Goal: Information Seeking & Learning: Learn about a topic

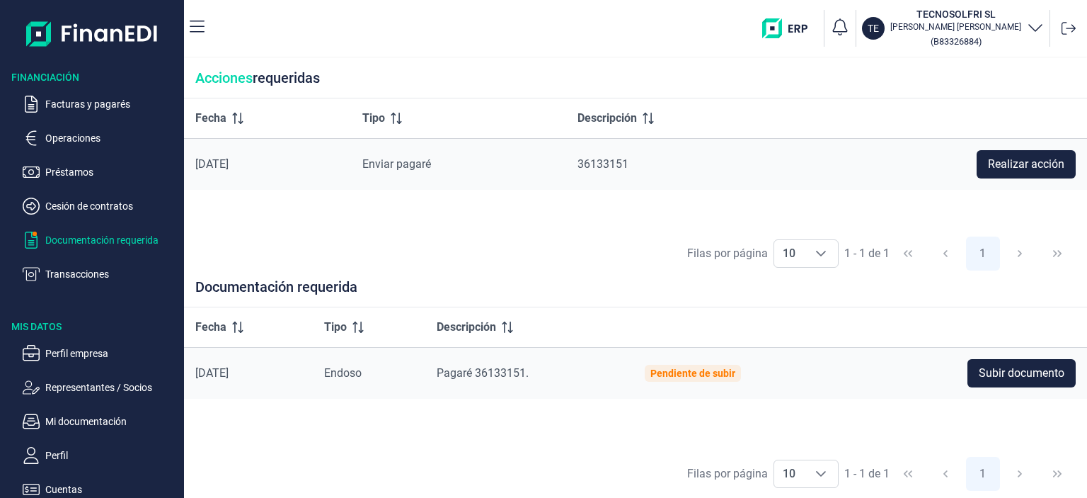
click at [83, 238] on p "Documentación requerida" at bounding box center [111, 239] width 133 height 17
click at [63, 107] on p "Facturas y pagarés" at bounding box center [111, 104] width 133 height 17
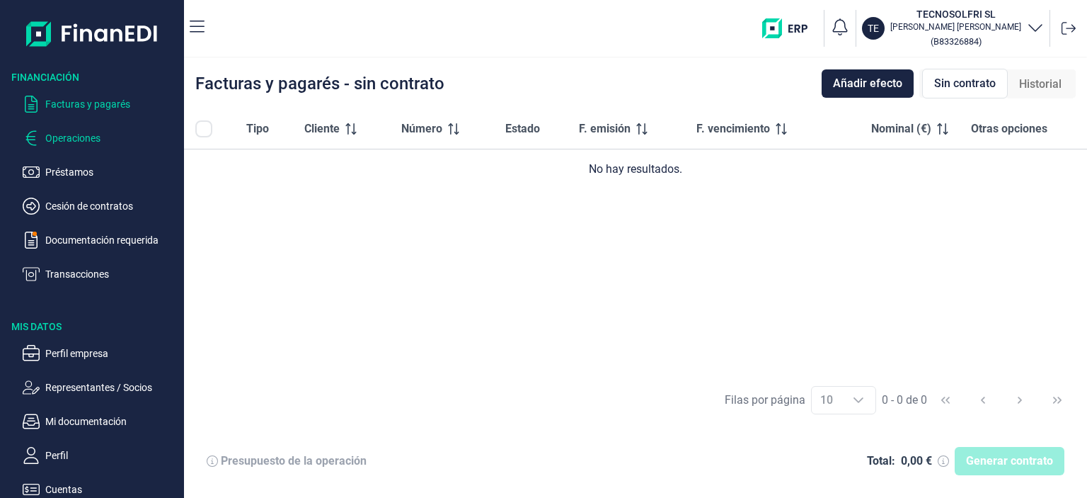
click at [59, 135] on p "Operaciones" at bounding box center [111, 138] width 133 height 17
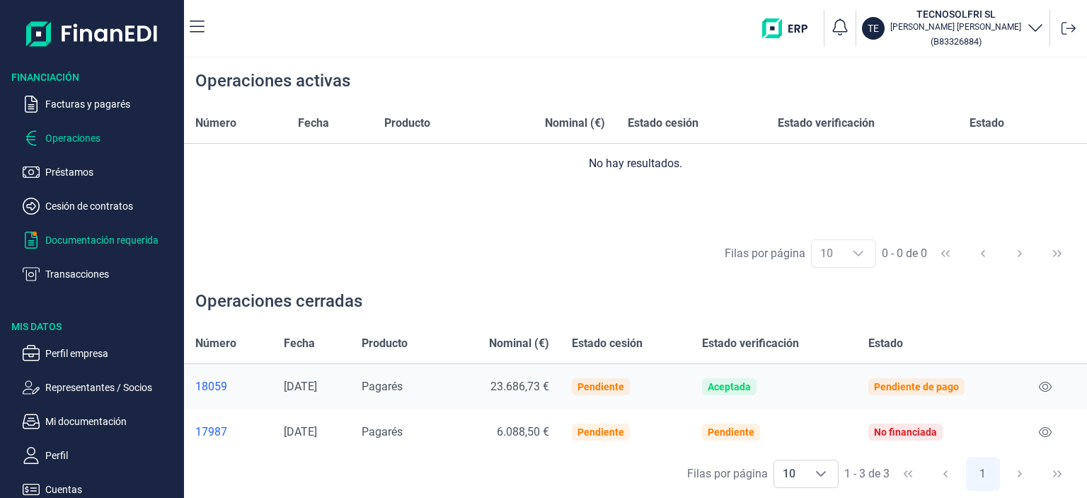
click at [73, 242] on p "Documentación requerida" at bounding box center [111, 239] width 133 height 17
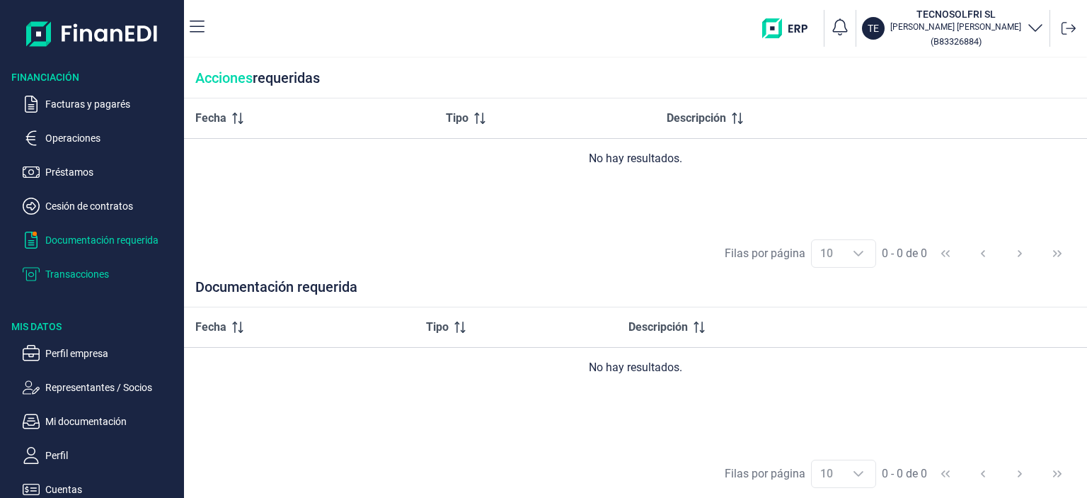
click at [98, 277] on p "Transacciones" at bounding box center [111, 273] width 133 height 17
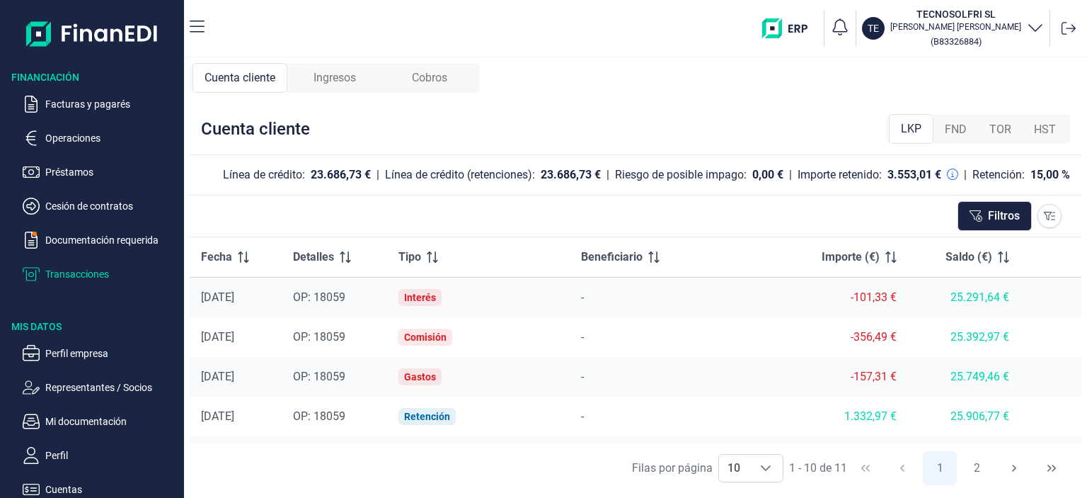
click at [348, 73] on span "Ingresos" at bounding box center [335, 77] width 42 height 17
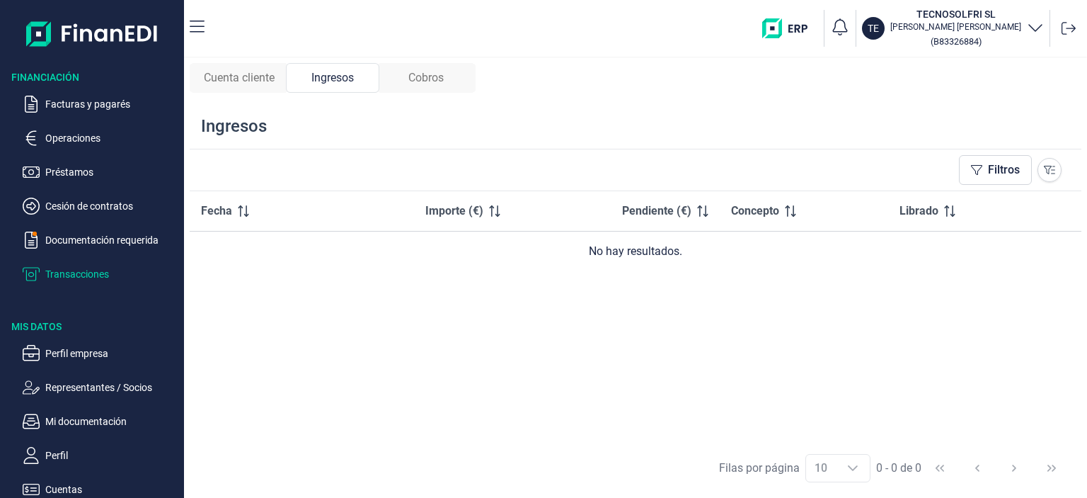
click at [238, 80] on span "Cuenta cliente" at bounding box center [239, 77] width 71 height 17
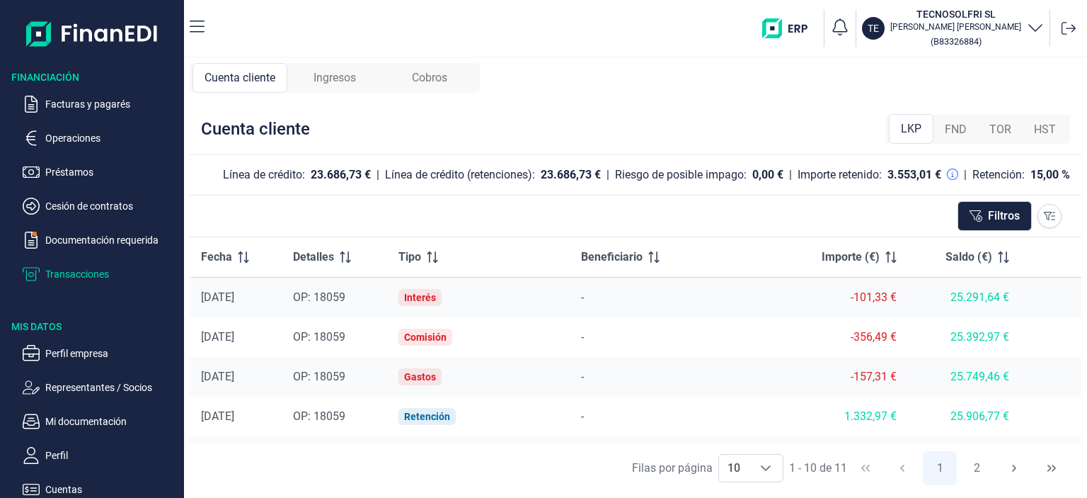
click at [360, 86] on div "Ingresos" at bounding box center [334, 78] width 95 height 30
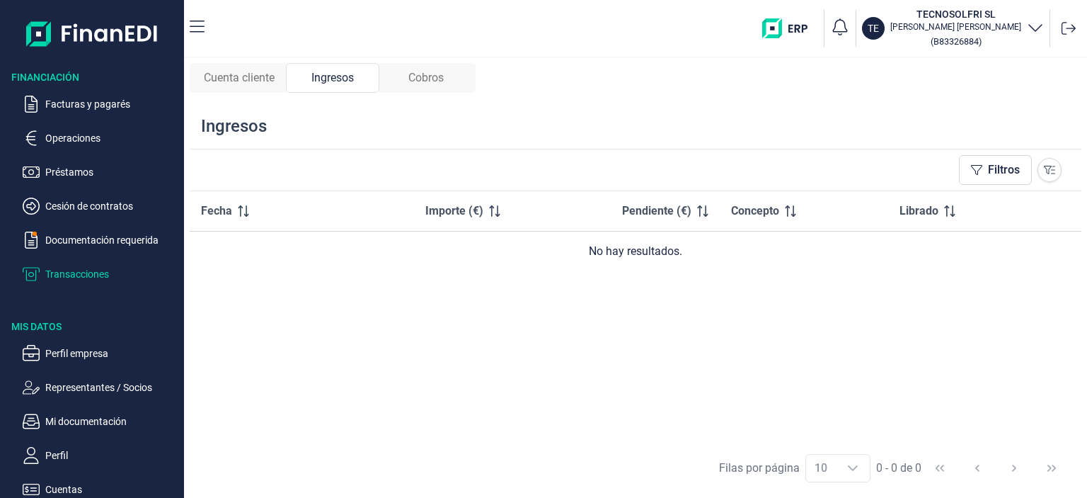
click at [408, 79] on div "Cobros" at bounding box center [425, 78] width 93 height 30
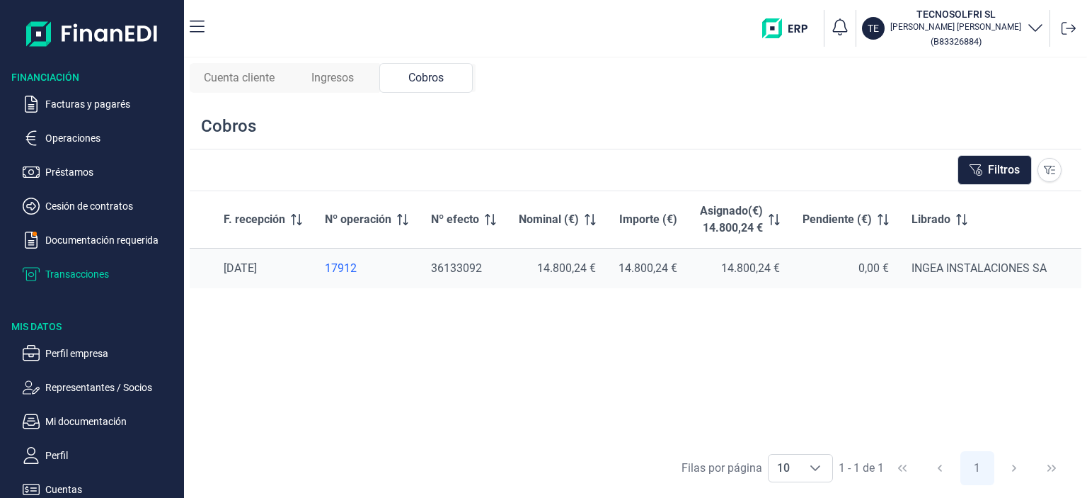
click at [241, 79] on span "Cuenta cliente" at bounding box center [239, 77] width 71 height 17
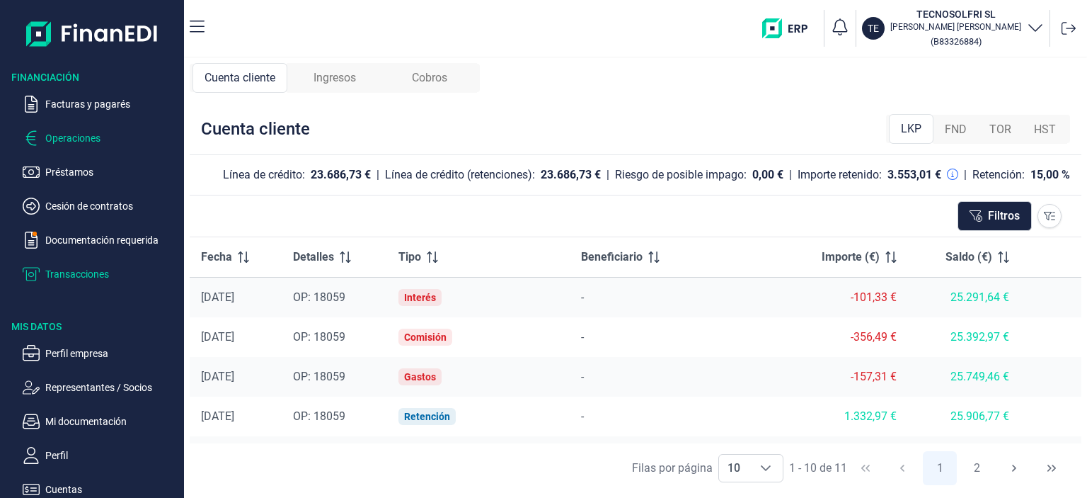
click at [86, 138] on p "Operaciones" at bounding box center [111, 138] width 133 height 17
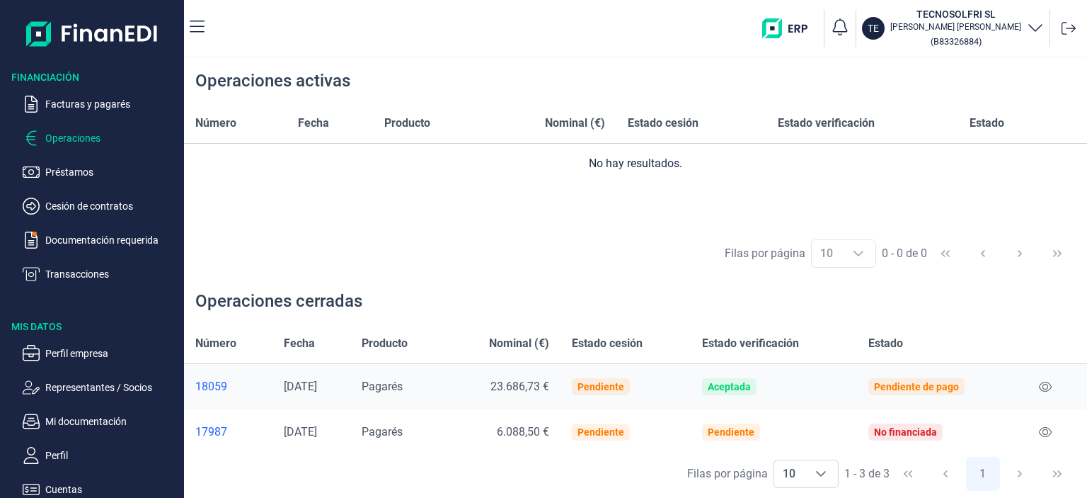
click at [201, 384] on div "18059" at bounding box center [228, 386] width 66 height 14
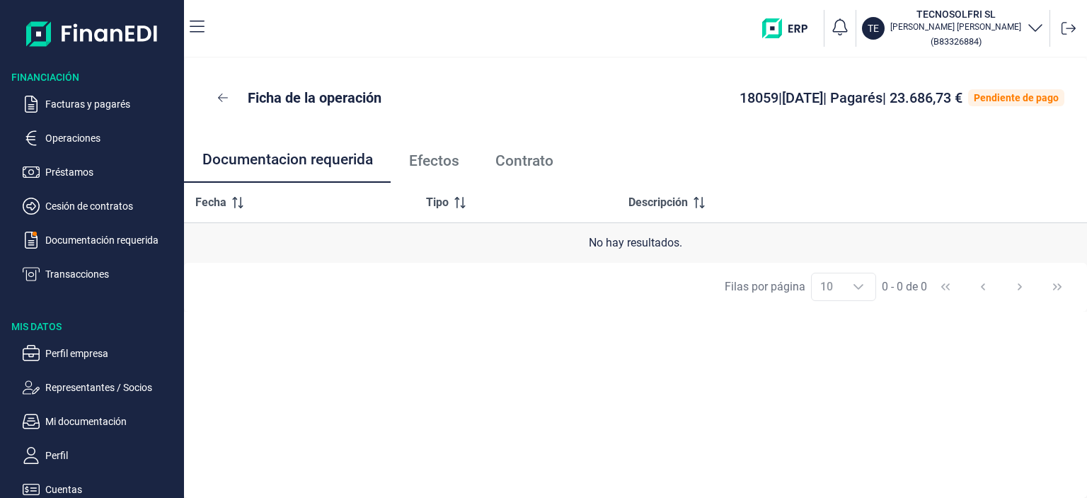
click at [429, 158] on span "Efectos" at bounding box center [434, 161] width 50 height 15
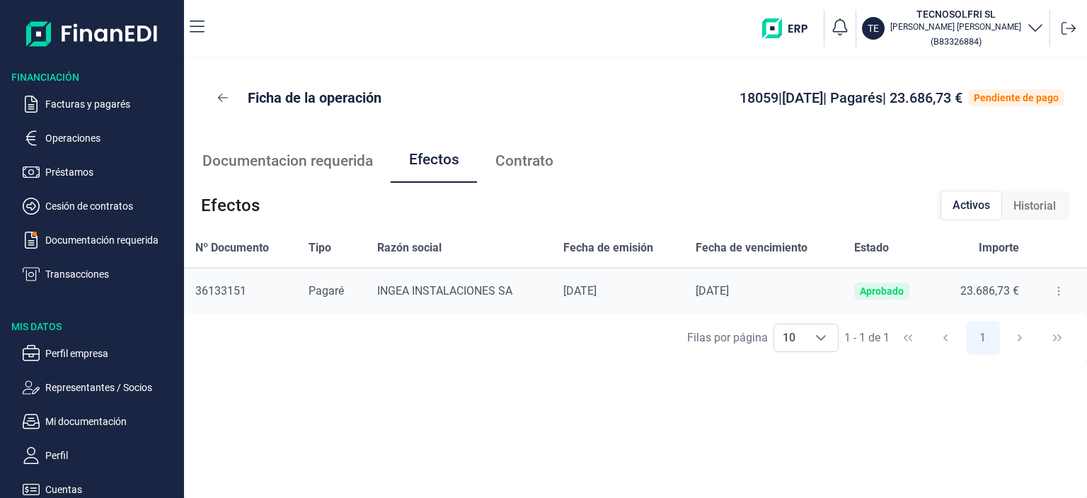
click at [531, 163] on span "Contrato" at bounding box center [524, 161] width 58 height 15
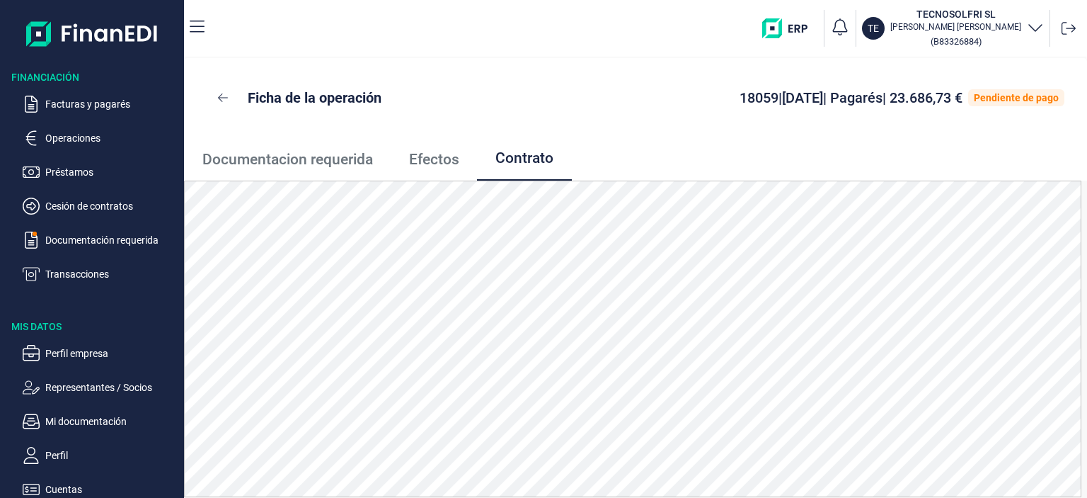
click at [340, 162] on span "Documentacion requerida" at bounding box center [287, 159] width 171 height 15
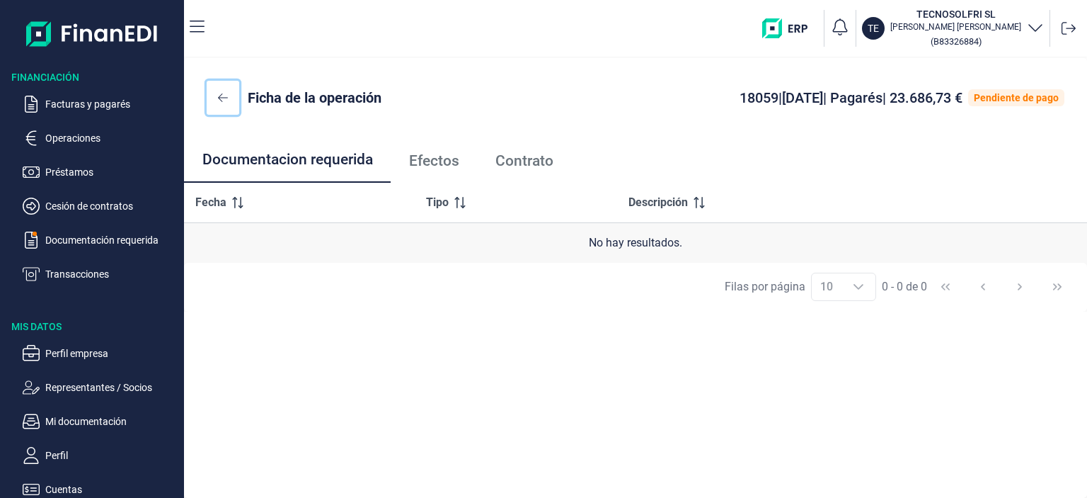
click at [220, 97] on icon at bounding box center [223, 97] width 10 height 11
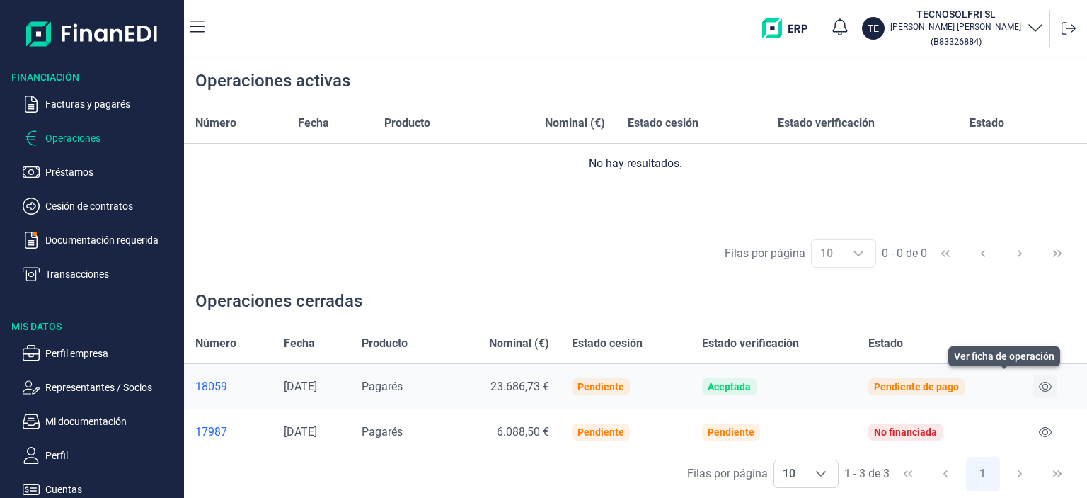
click at [1042, 383] on icon at bounding box center [1045, 386] width 13 height 11
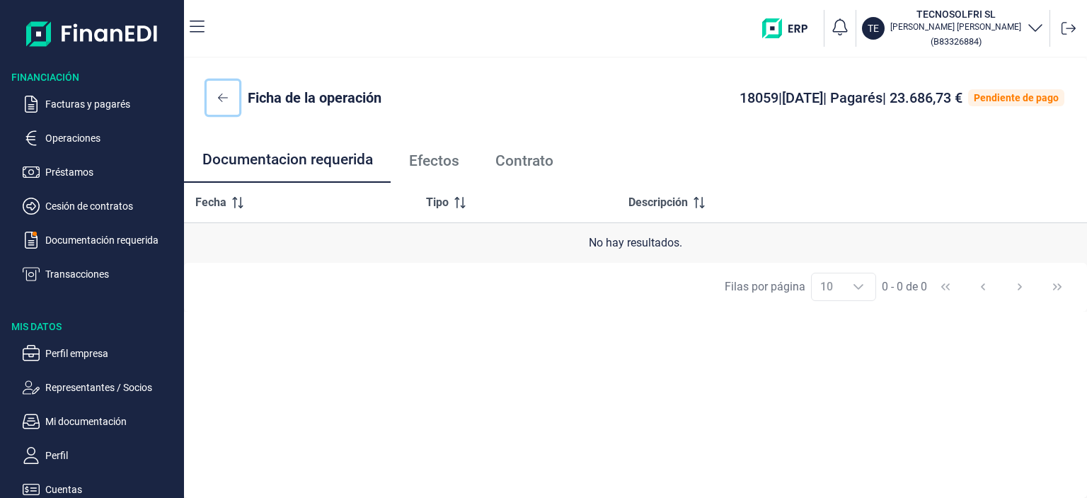
click at [219, 93] on icon at bounding box center [223, 97] width 10 height 11
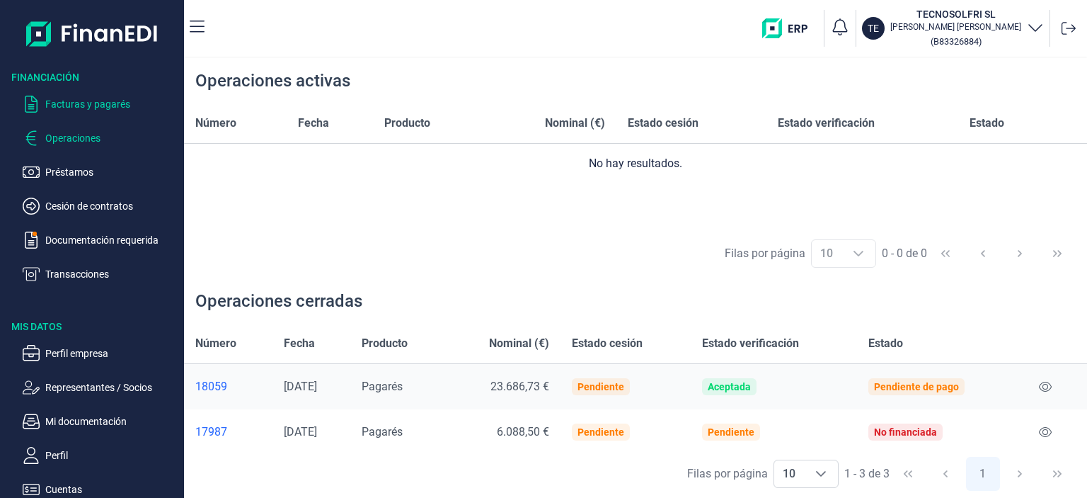
click at [108, 110] on p "Facturas y pagarés" at bounding box center [111, 104] width 133 height 17
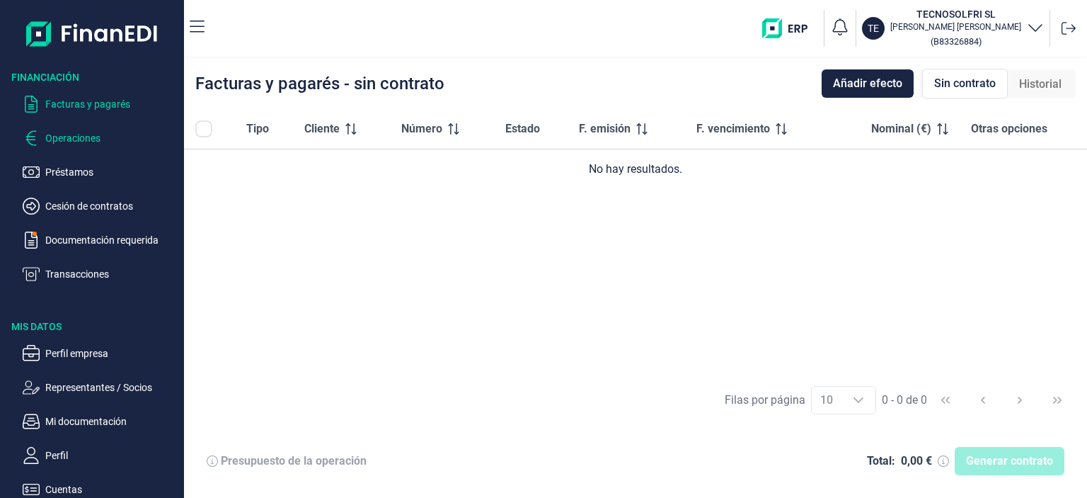
click at [86, 137] on p "Operaciones" at bounding box center [111, 138] width 133 height 17
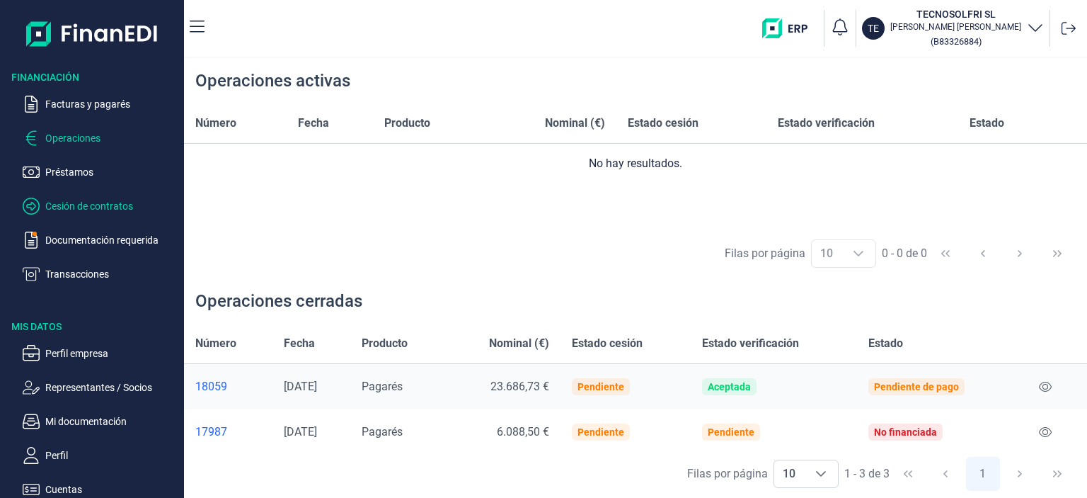
click at [88, 207] on p "Cesión de contratos" at bounding box center [111, 205] width 133 height 17
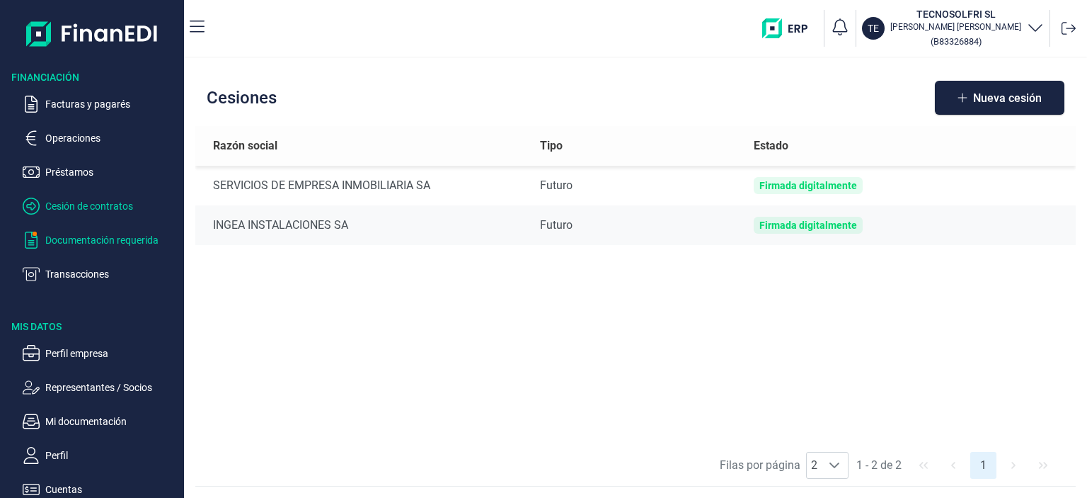
click at [63, 240] on p "Documentación requerida" at bounding box center [111, 239] width 133 height 17
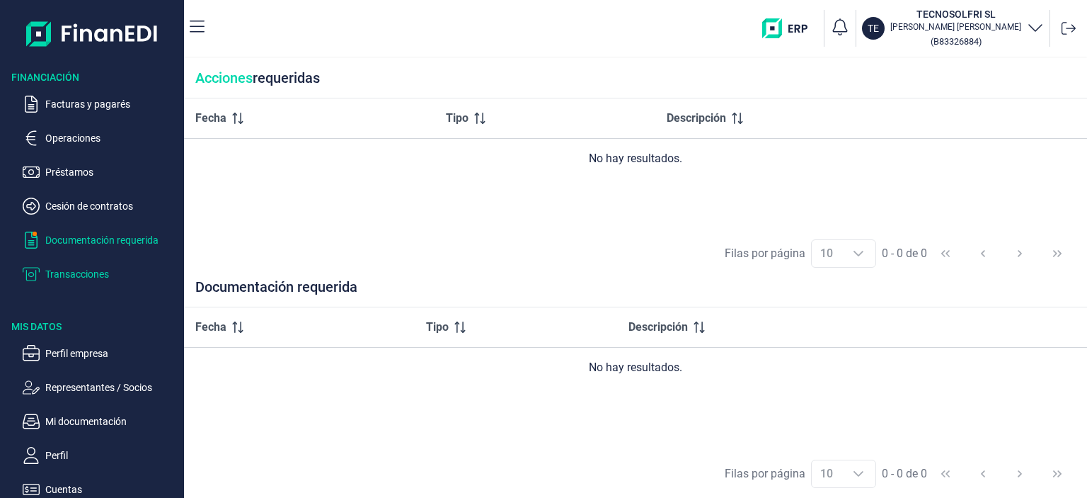
click at [67, 271] on p "Transacciones" at bounding box center [111, 273] width 133 height 17
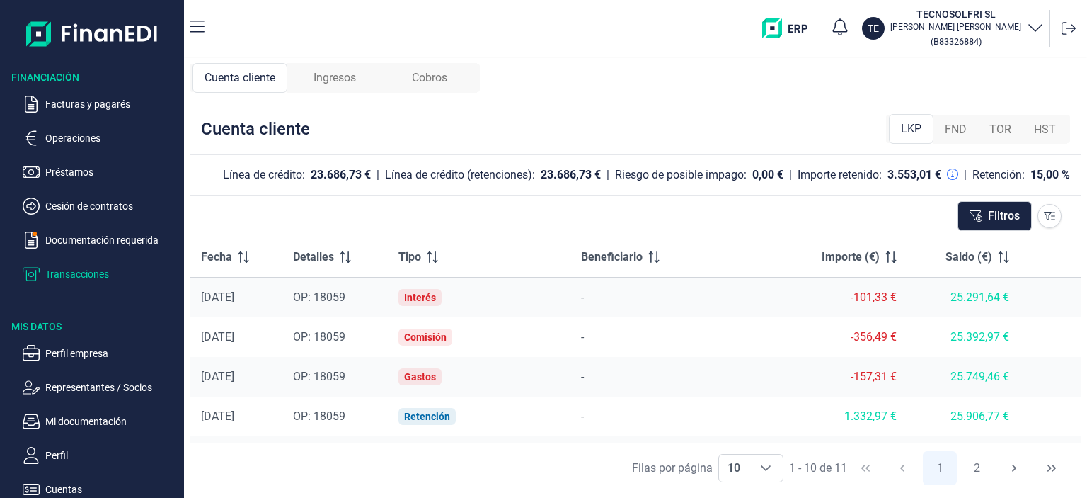
click at [347, 82] on span "Ingresos" at bounding box center [335, 77] width 42 height 17
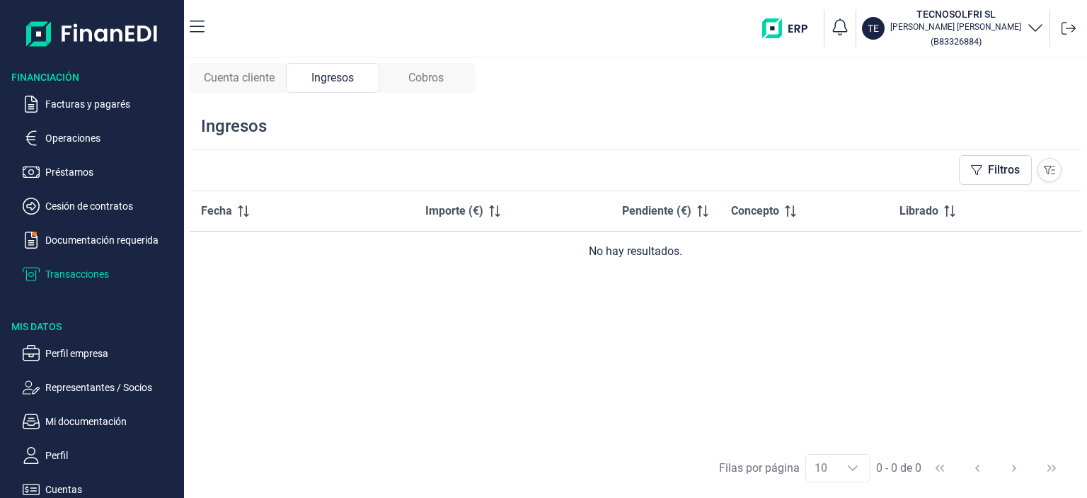
click at [449, 85] on div "Cobros" at bounding box center [425, 78] width 93 height 30
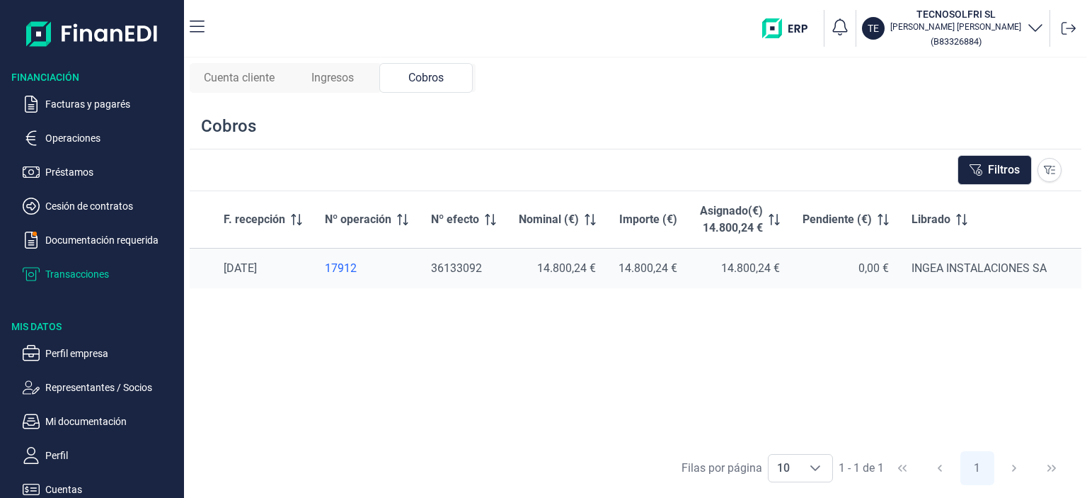
click at [251, 76] on span "Cuenta cliente" at bounding box center [239, 77] width 71 height 17
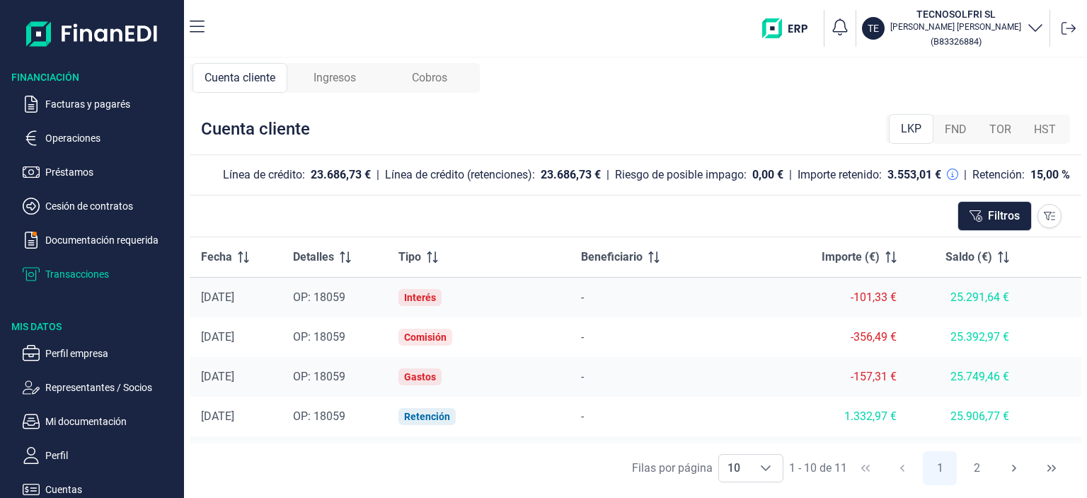
click at [316, 86] on div "Ingresos" at bounding box center [334, 78] width 95 height 30
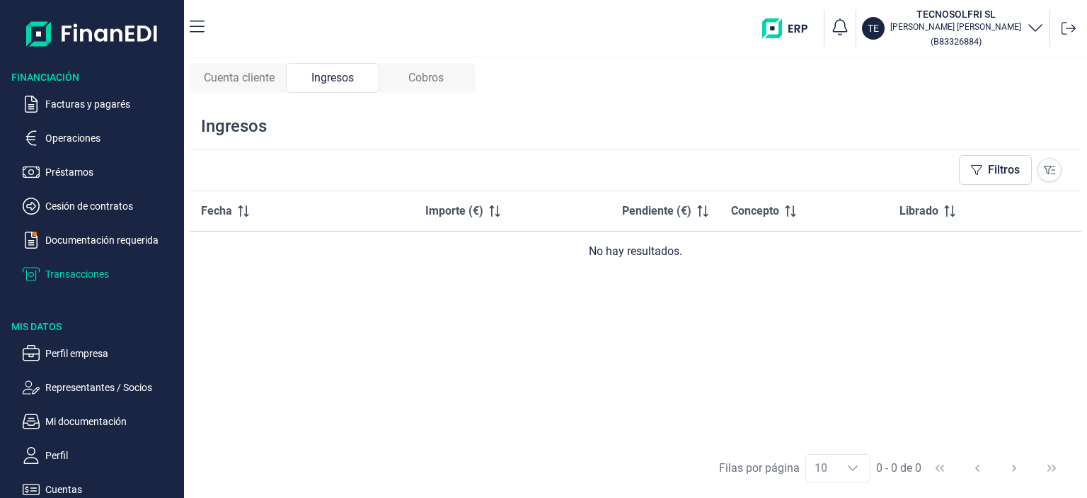
click at [256, 76] on span "Cuenta cliente" at bounding box center [239, 77] width 71 height 17
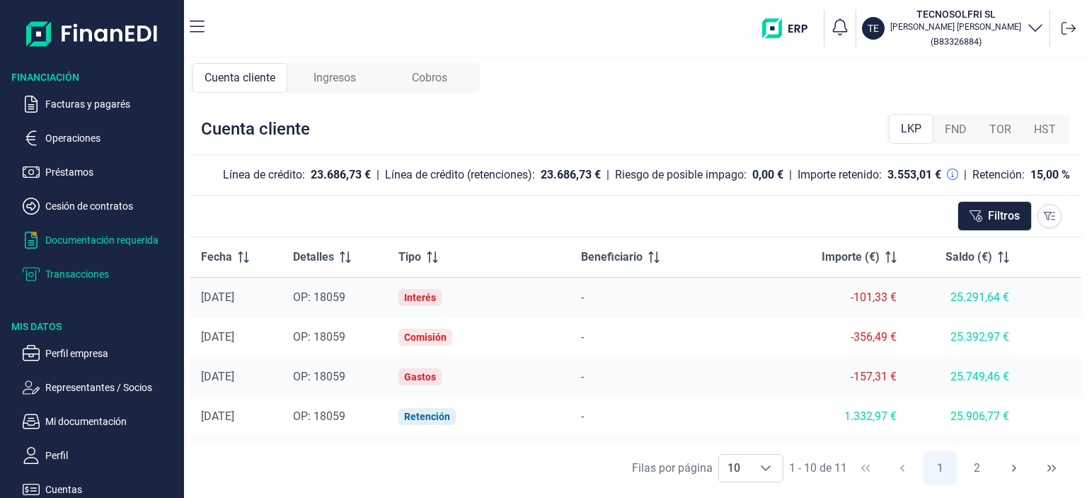
click at [91, 235] on p "Documentación requerida" at bounding box center [111, 239] width 133 height 17
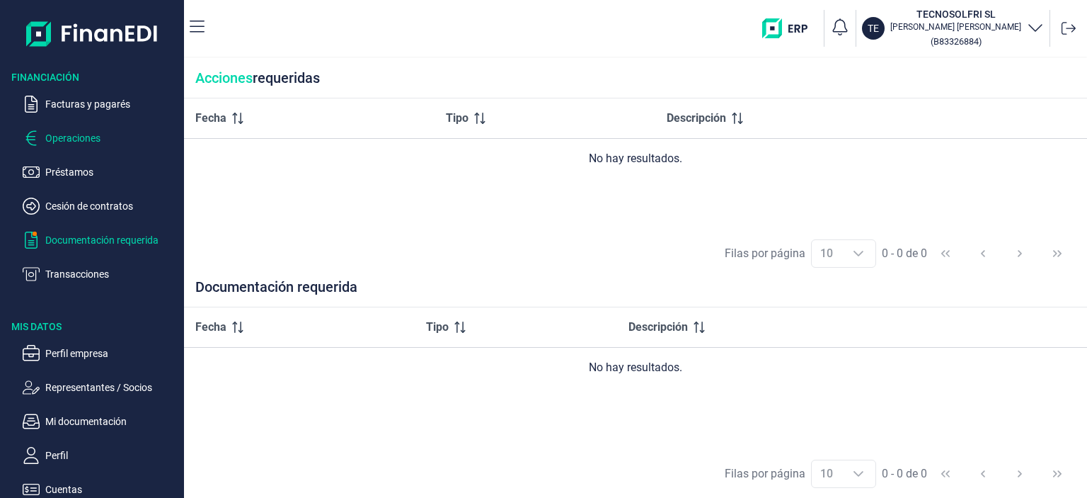
click at [68, 141] on p "Operaciones" at bounding box center [111, 138] width 133 height 17
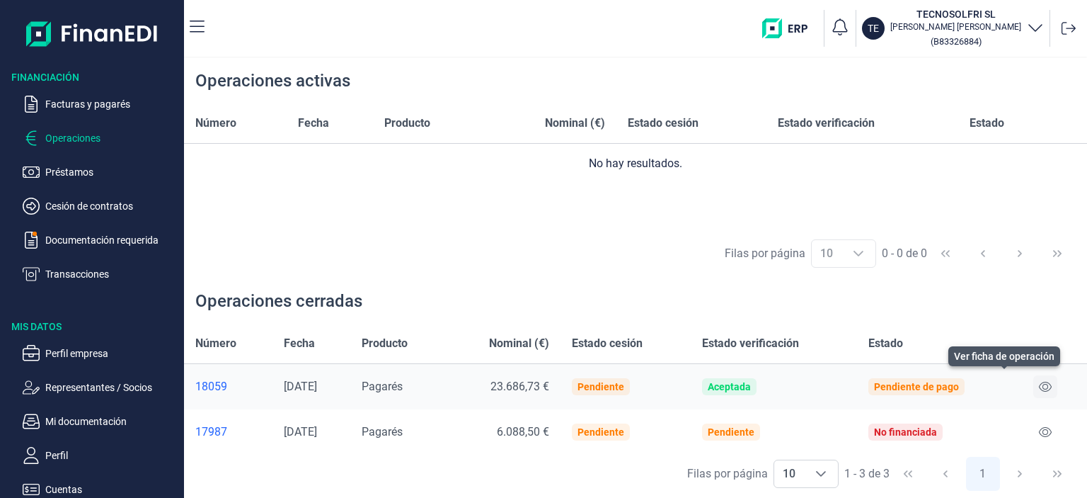
click at [1042, 387] on icon at bounding box center [1045, 386] width 13 height 11
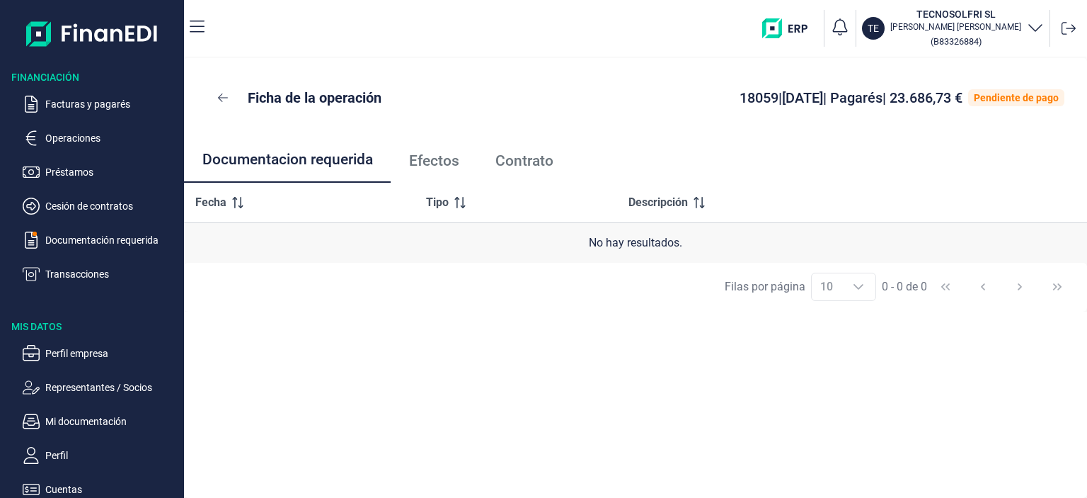
click at [442, 160] on span "Efectos" at bounding box center [434, 161] width 50 height 15
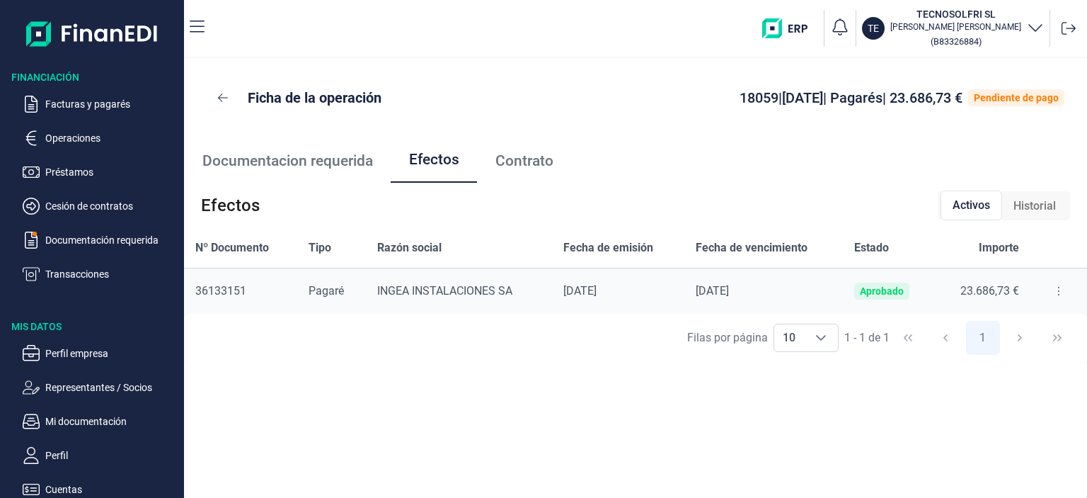
click at [541, 161] on span "Contrato" at bounding box center [524, 161] width 58 height 15
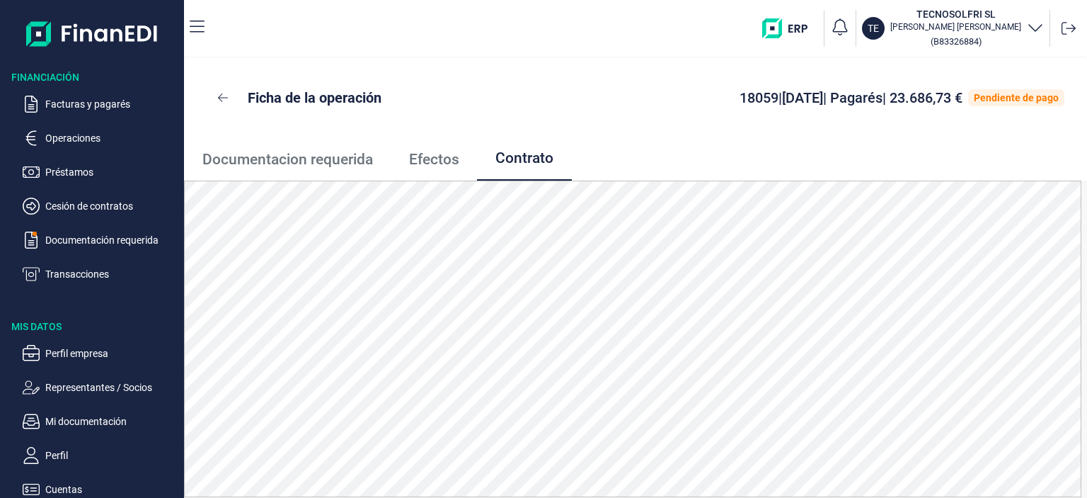
click at [353, 159] on span "Documentacion requerida" at bounding box center [287, 159] width 171 height 15
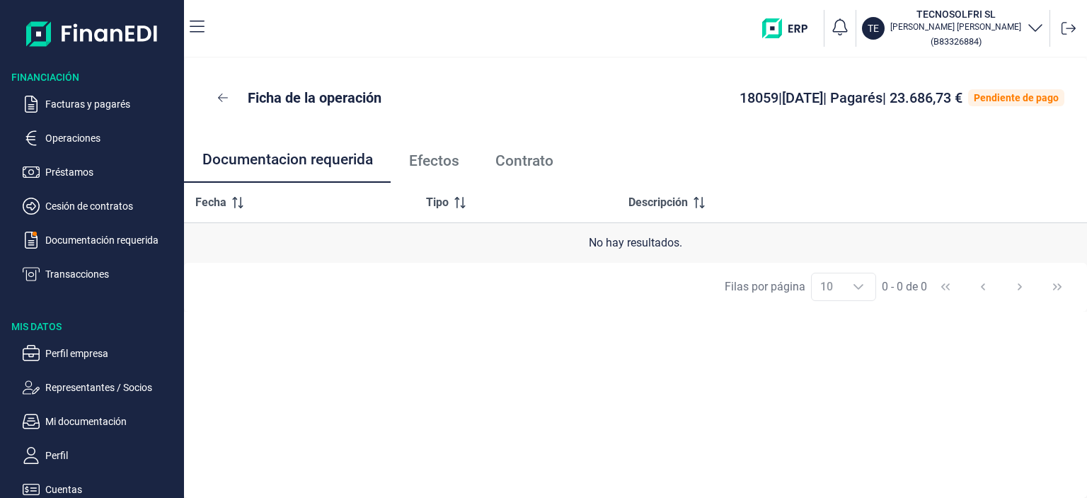
click at [442, 163] on span "Efectos" at bounding box center [434, 161] width 50 height 15
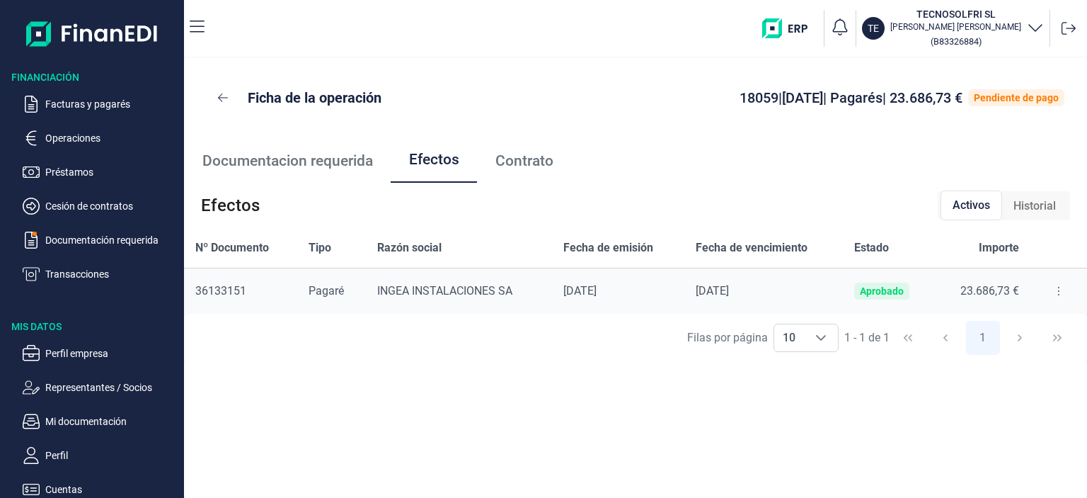
click at [1020, 212] on span "Historial" at bounding box center [1034, 205] width 42 height 17
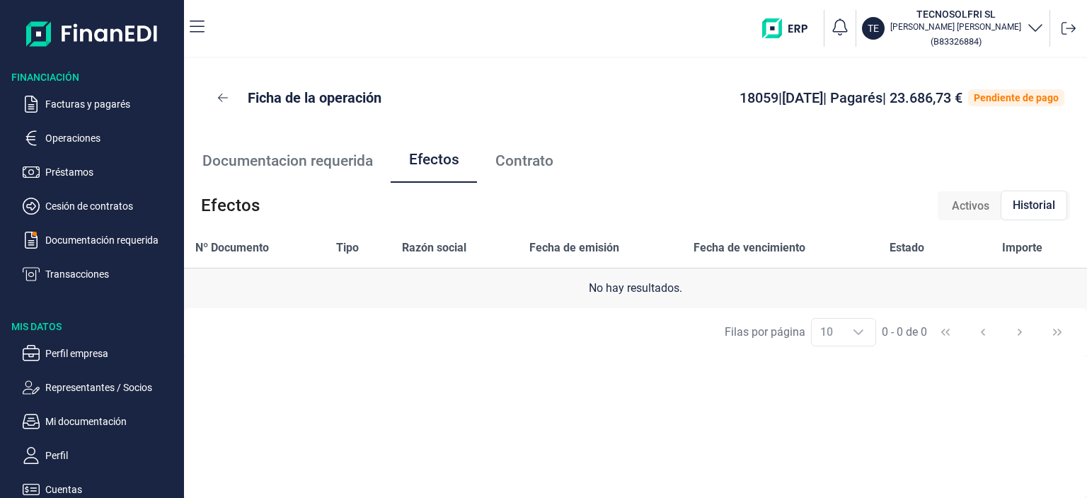
click at [954, 207] on span "Activos" at bounding box center [971, 205] width 38 height 17
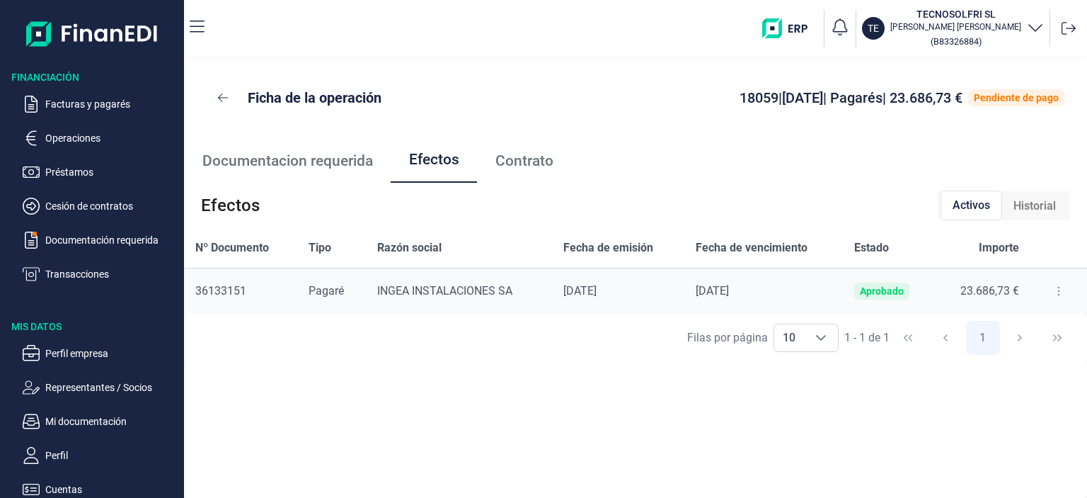
click at [357, 157] on span "Documentacion requerida" at bounding box center [287, 161] width 171 height 15
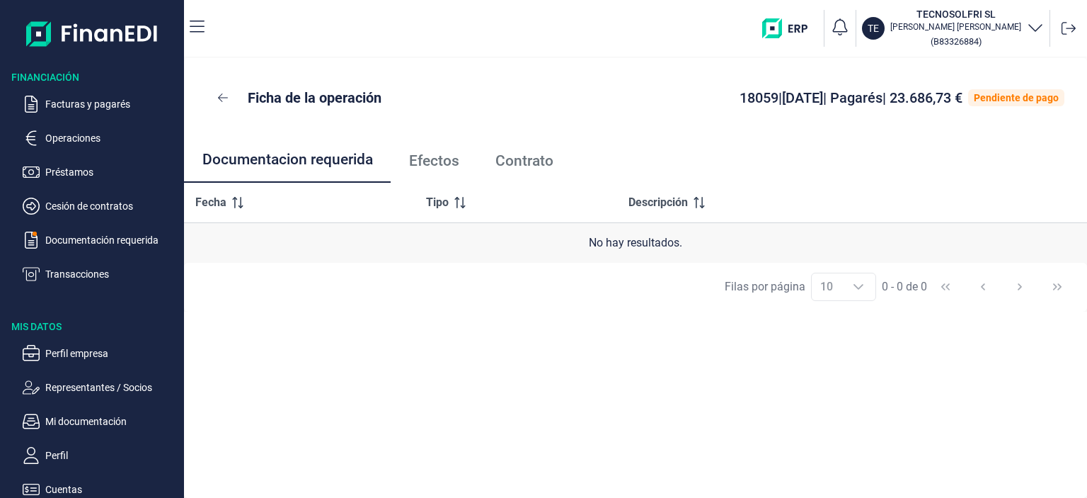
click at [524, 162] on span "Contrato" at bounding box center [524, 161] width 58 height 15
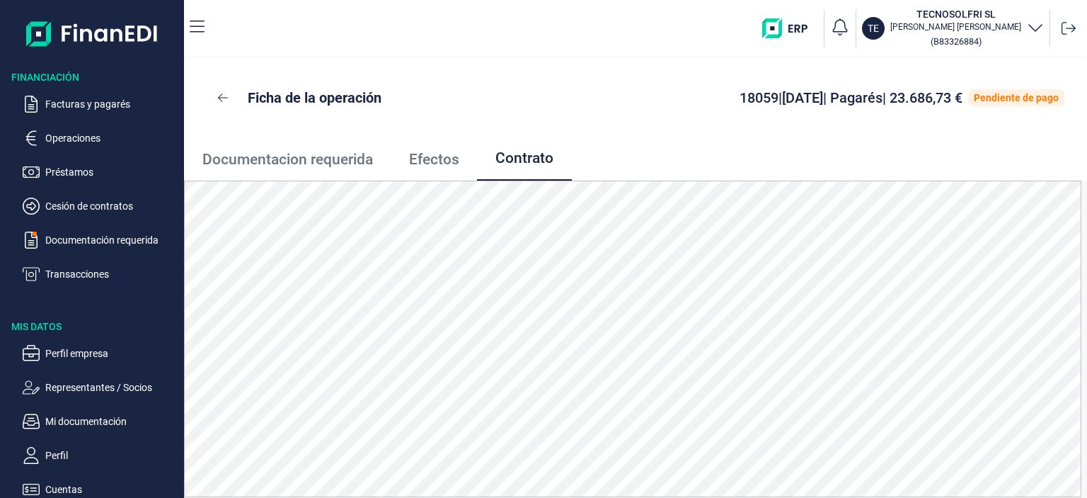
click at [445, 158] on span "Efectos" at bounding box center [434, 159] width 50 height 15
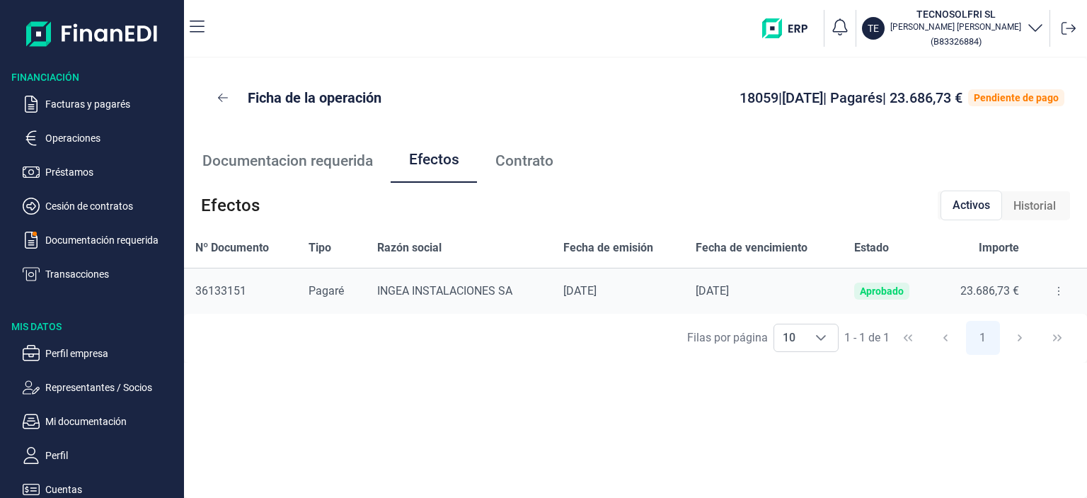
click at [1057, 292] on icon at bounding box center [1058, 290] width 3 height 11
click at [340, 403] on div "Ficha de la operación 18059 | [DATE] | Pagarés | 23.686,73 € Pendiente de pago …" at bounding box center [635, 277] width 903 height 439
click at [62, 238] on p "Documentación requerida" at bounding box center [111, 239] width 133 height 17
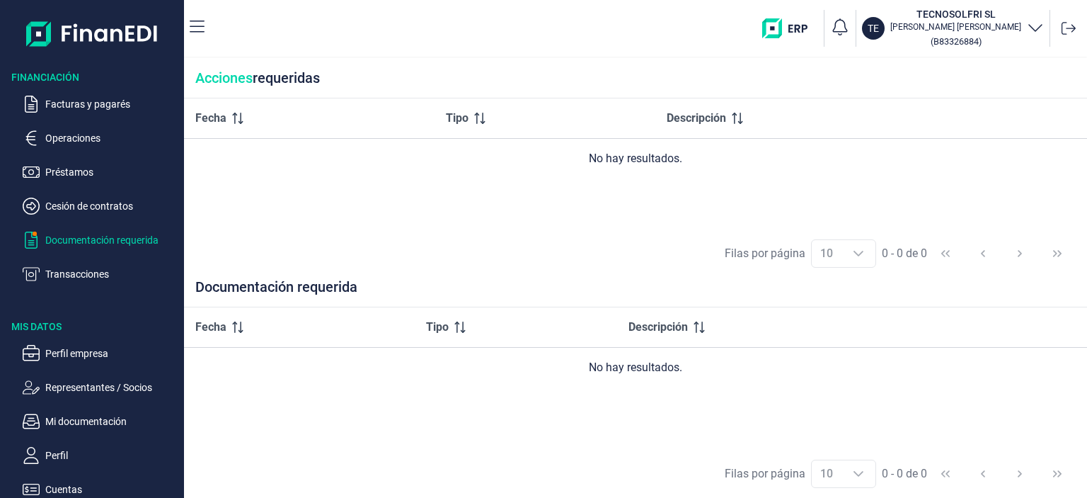
click at [1041, 28] on icon "button" at bounding box center [1035, 26] width 17 height 17
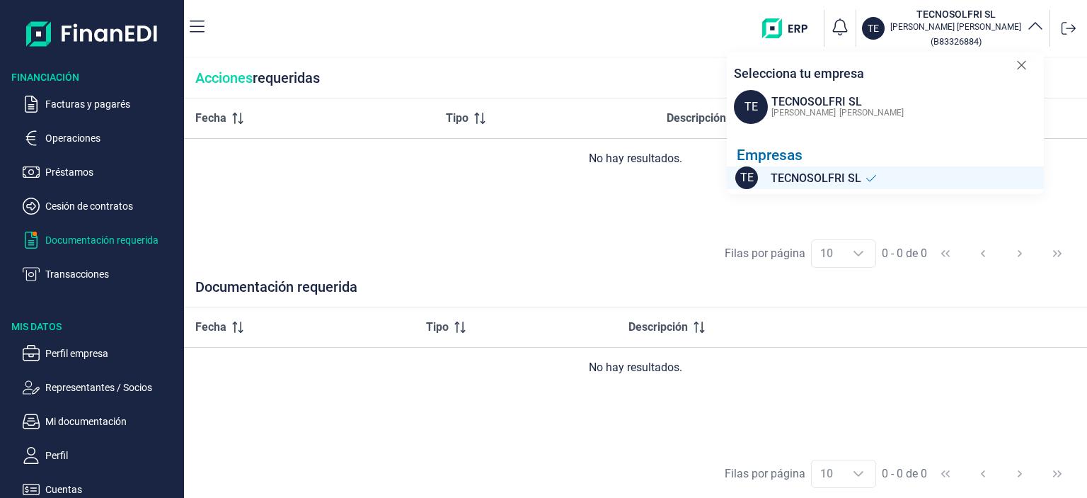
click at [1022, 69] on icon at bounding box center [1021, 65] width 11 height 14
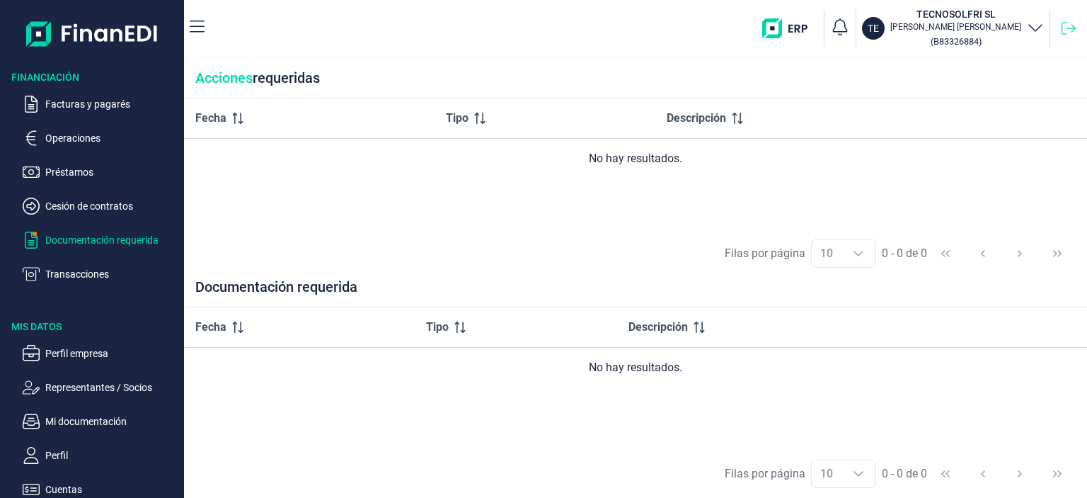
click at [1069, 28] on icon at bounding box center [1069, 28] width 14 height 14
click at [97, 416] on p "Mi documentación" at bounding box center [111, 421] width 133 height 17
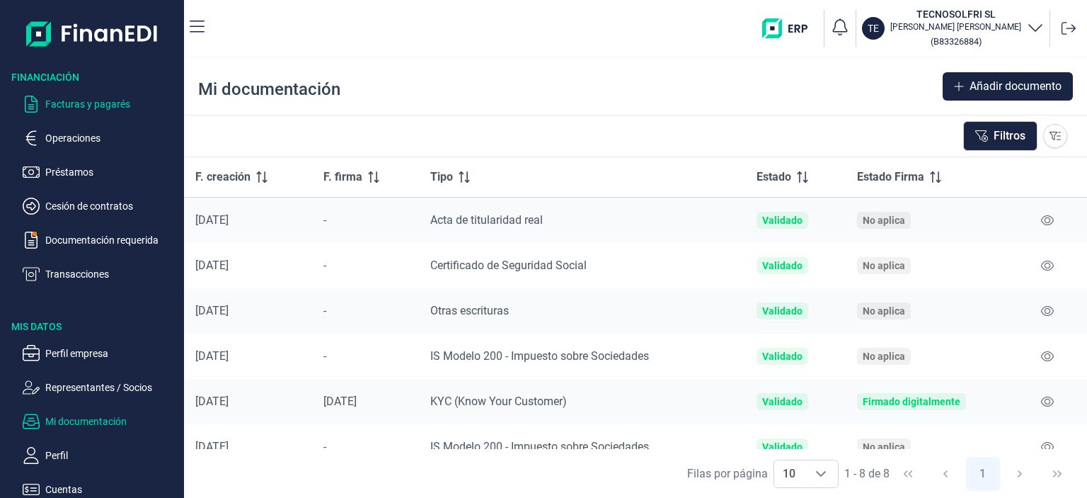
click at [73, 101] on p "Facturas y pagarés" at bounding box center [111, 104] width 133 height 17
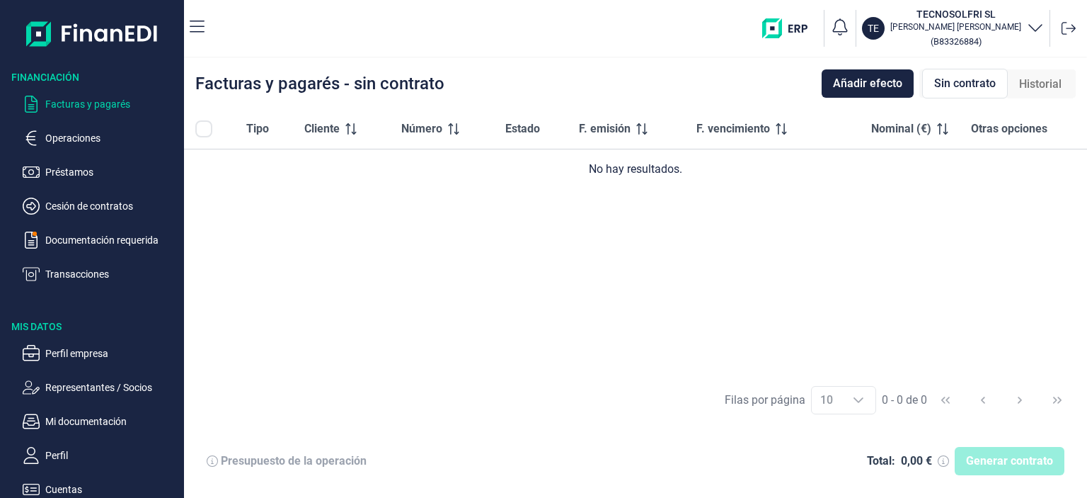
click at [1028, 86] on span "Historial" at bounding box center [1040, 84] width 42 height 17
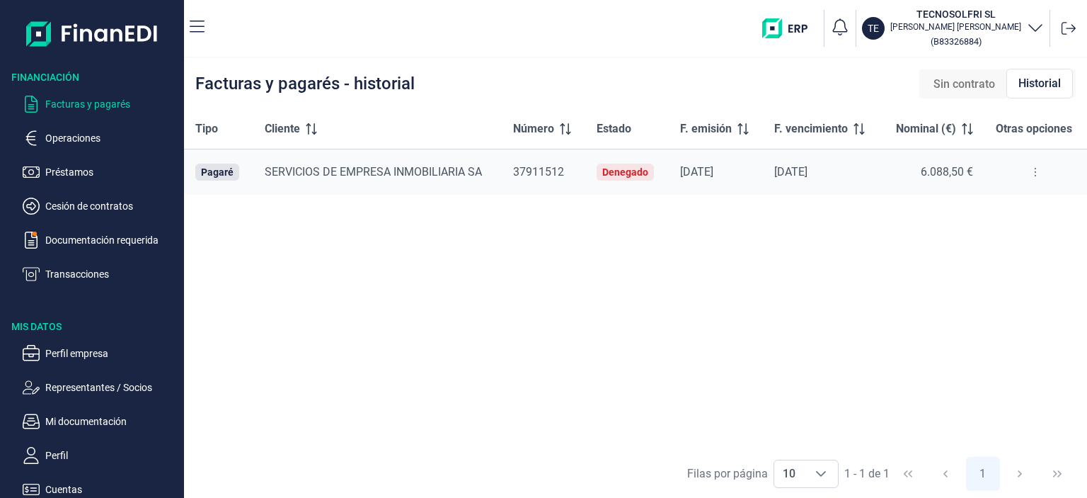
click at [947, 87] on span "Sin contrato" at bounding box center [964, 84] width 62 height 17
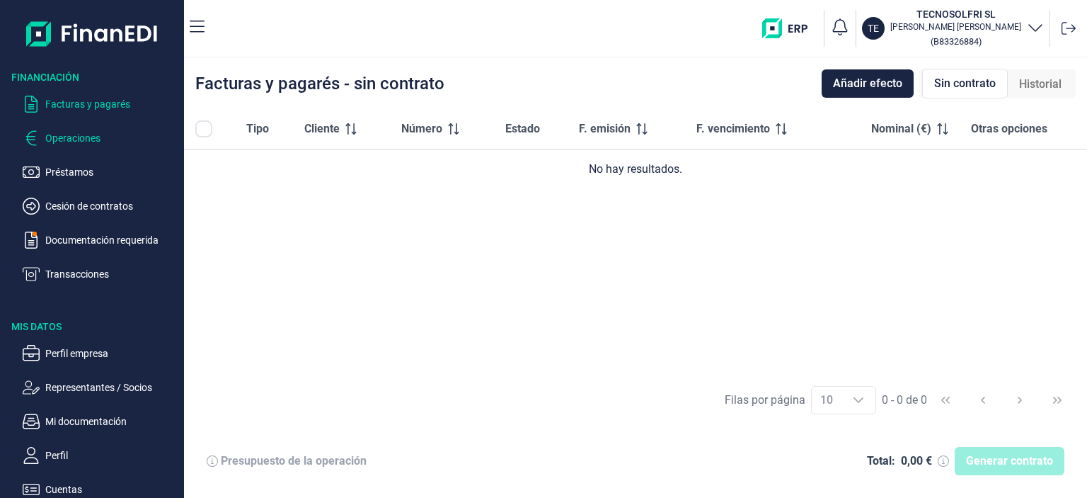
click at [77, 141] on p "Operaciones" at bounding box center [111, 138] width 133 height 17
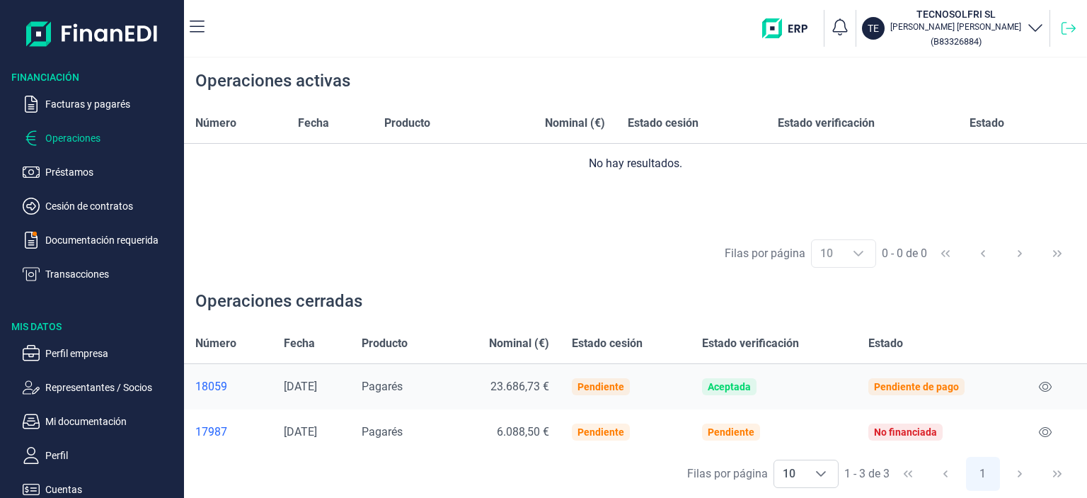
click at [1070, 28] on icon at bounding box center [1069, 28] width 14 height 13
